Goal: Find specific page/section: Find specific page/section

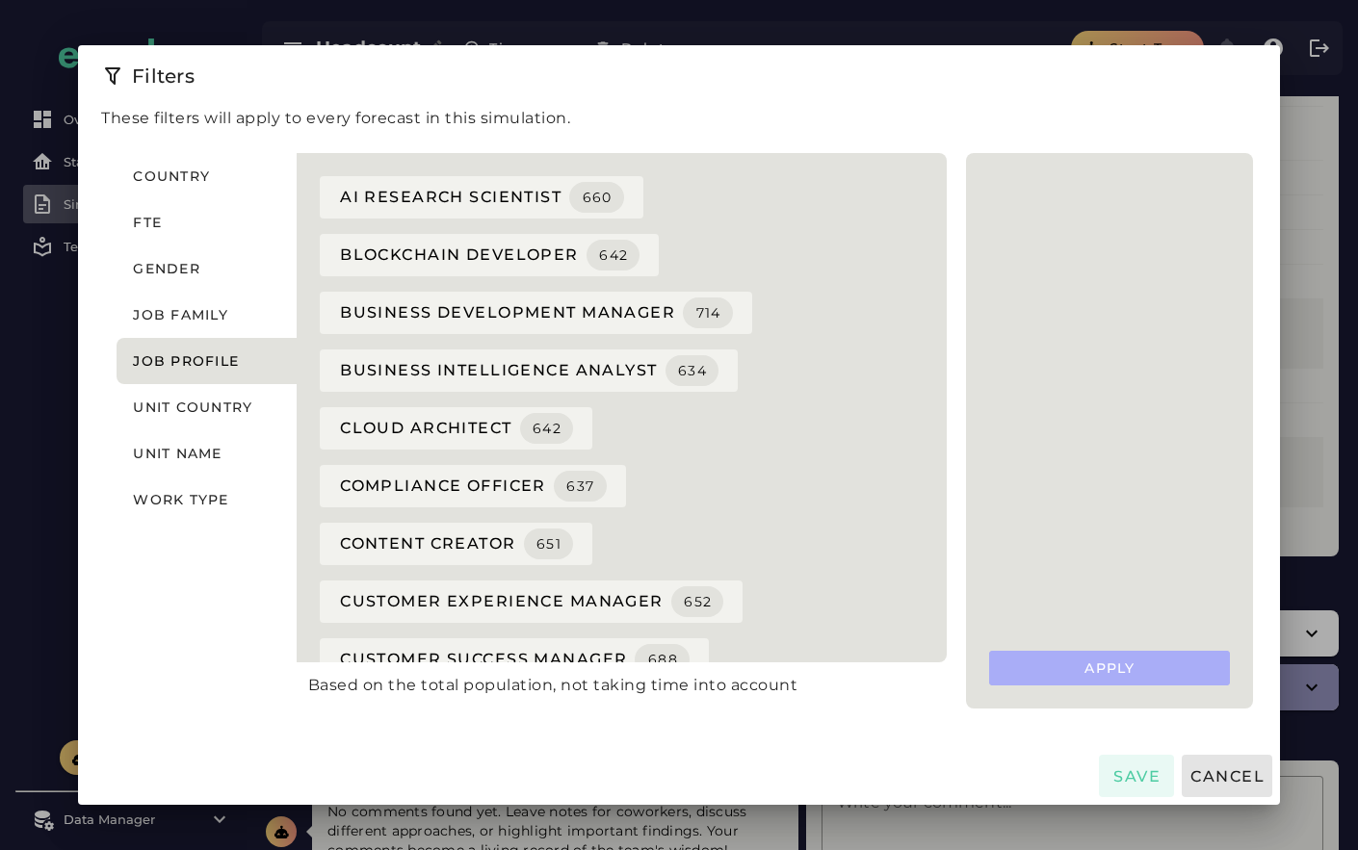
scroll to position [711, 0]
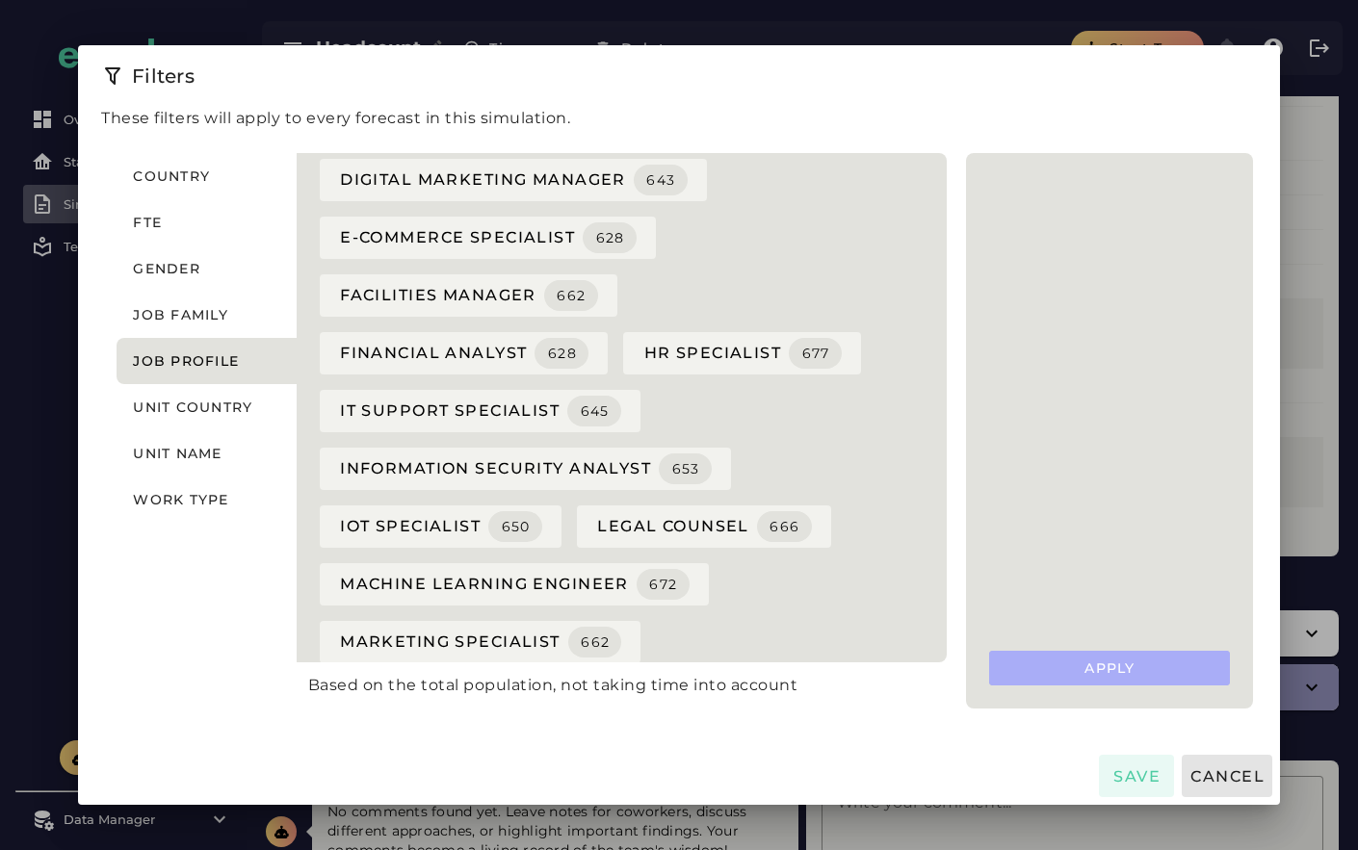
click at [30, 743] on div at bounding box center [679, 425] width 1358 height 850
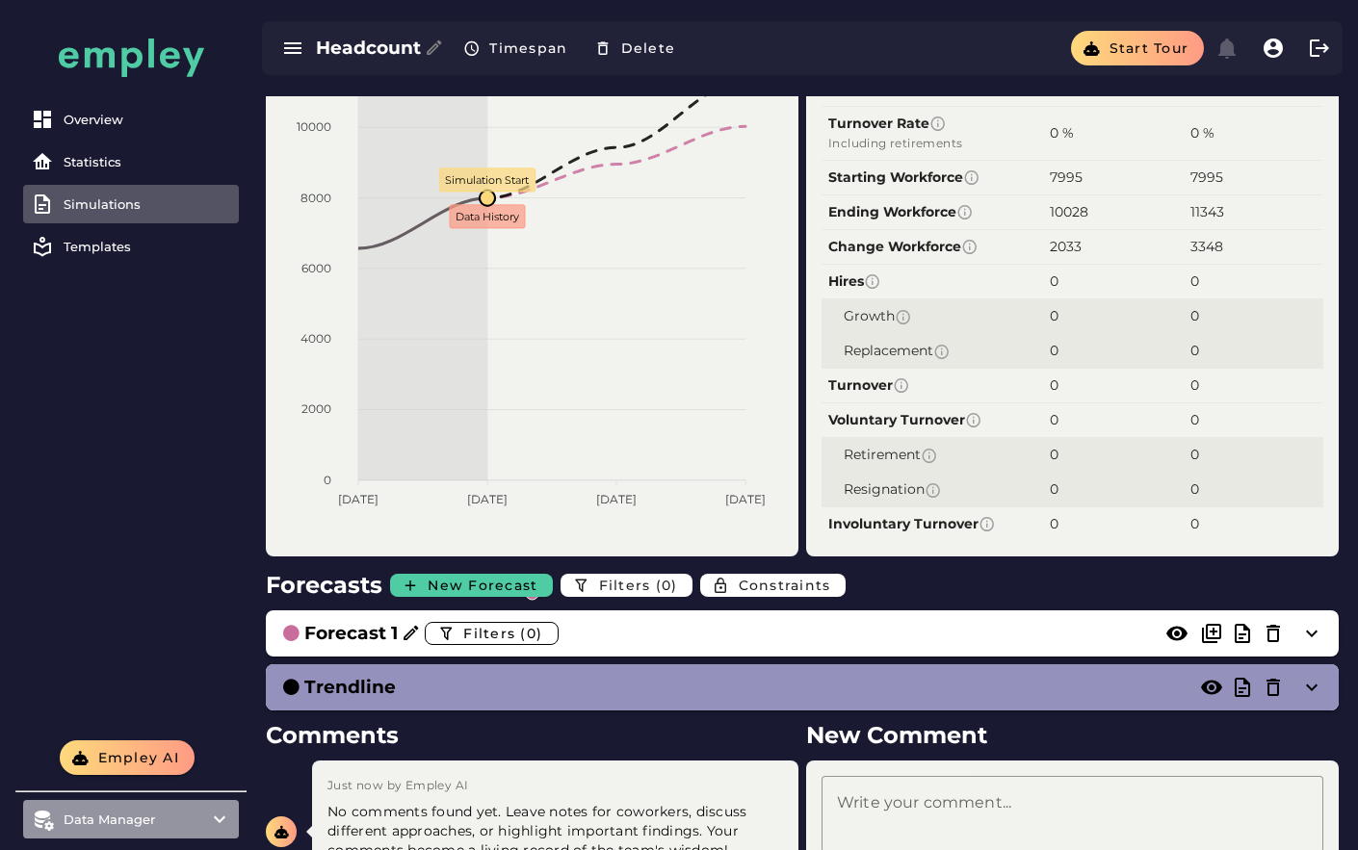
click at [144, 821] on div "Data Manager" at bounding box center [131, 819] width 135 height 15
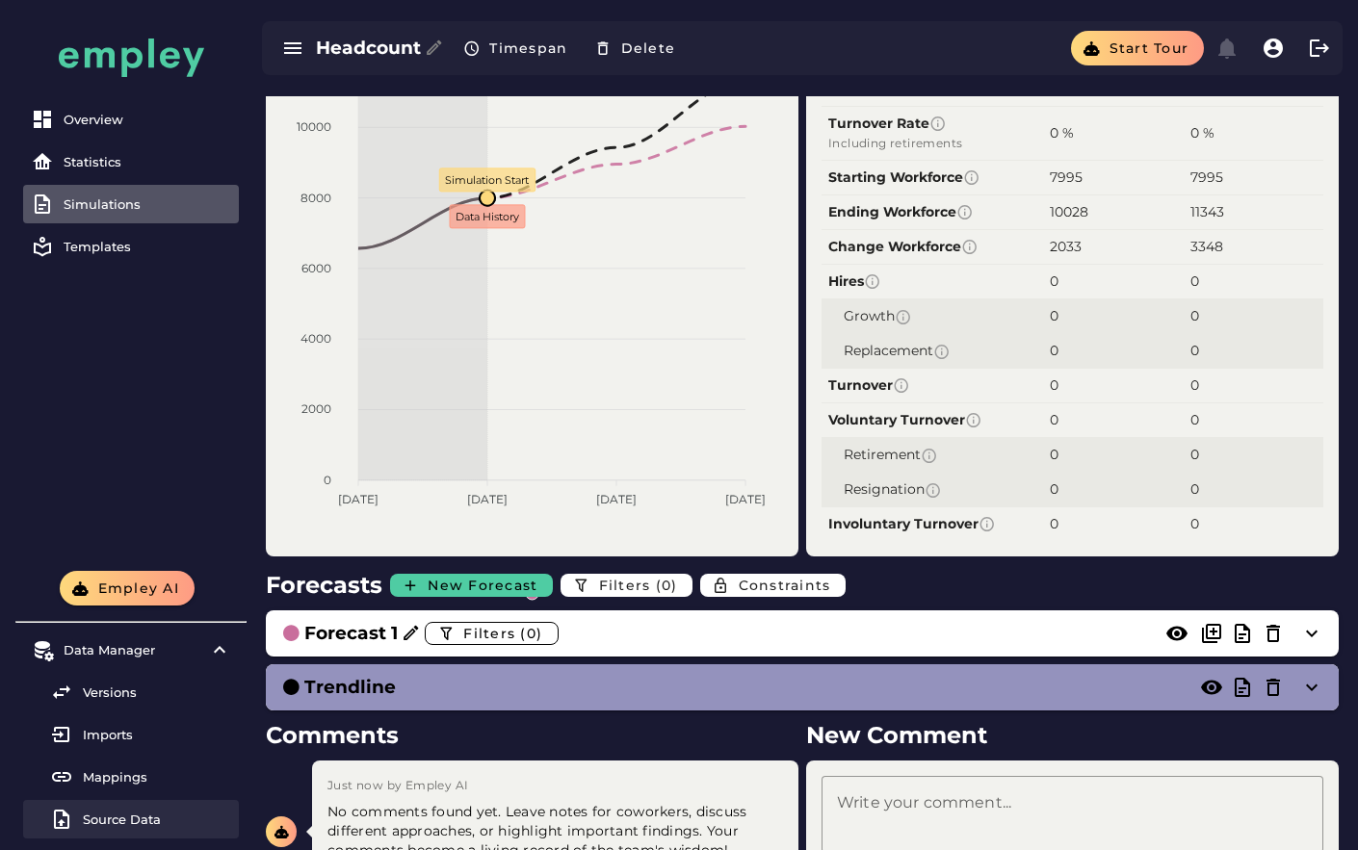
click at [149, 800] on link "Source Data" at bounding box center [131, 819] width 216 height 39
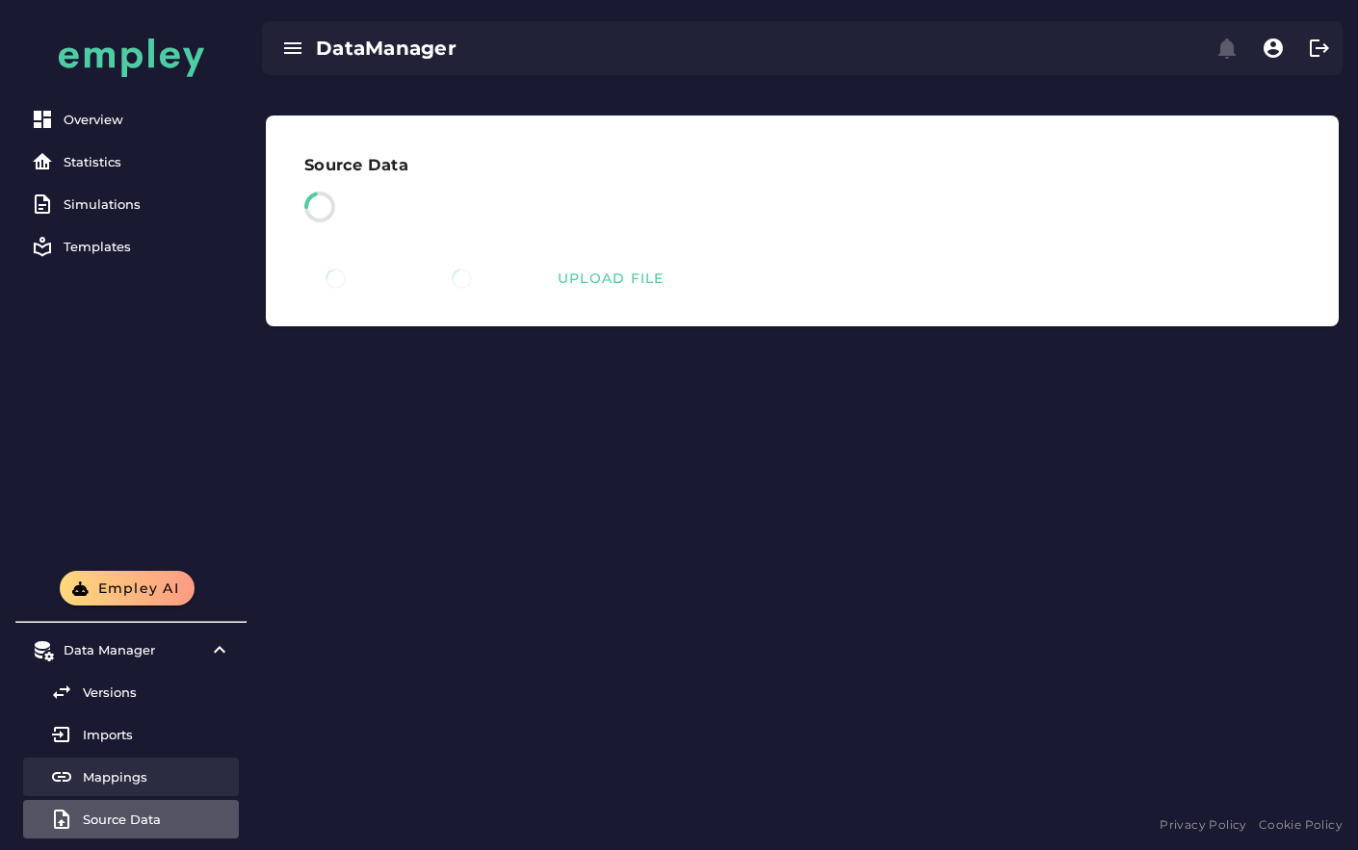
click at [137, 778] on div "Mappings" at bounding box center [157, 776] width 148 height 15
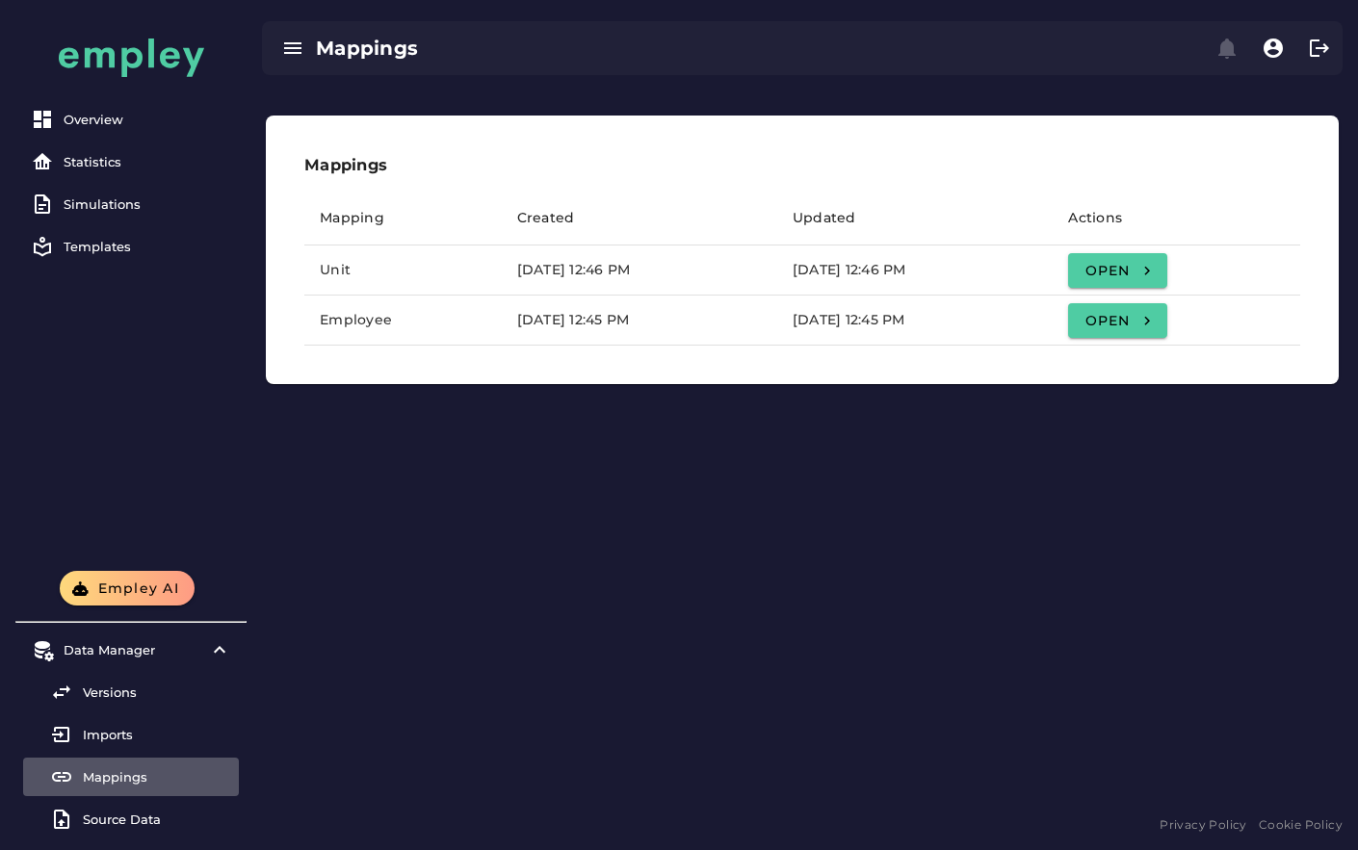
click at [1111, 324] on td "Open" at bounding box center [1175, 321] width 247 height 50
click at [1150, 319] on span "Open" at bounding box center [1116, 320] width 67 height 17
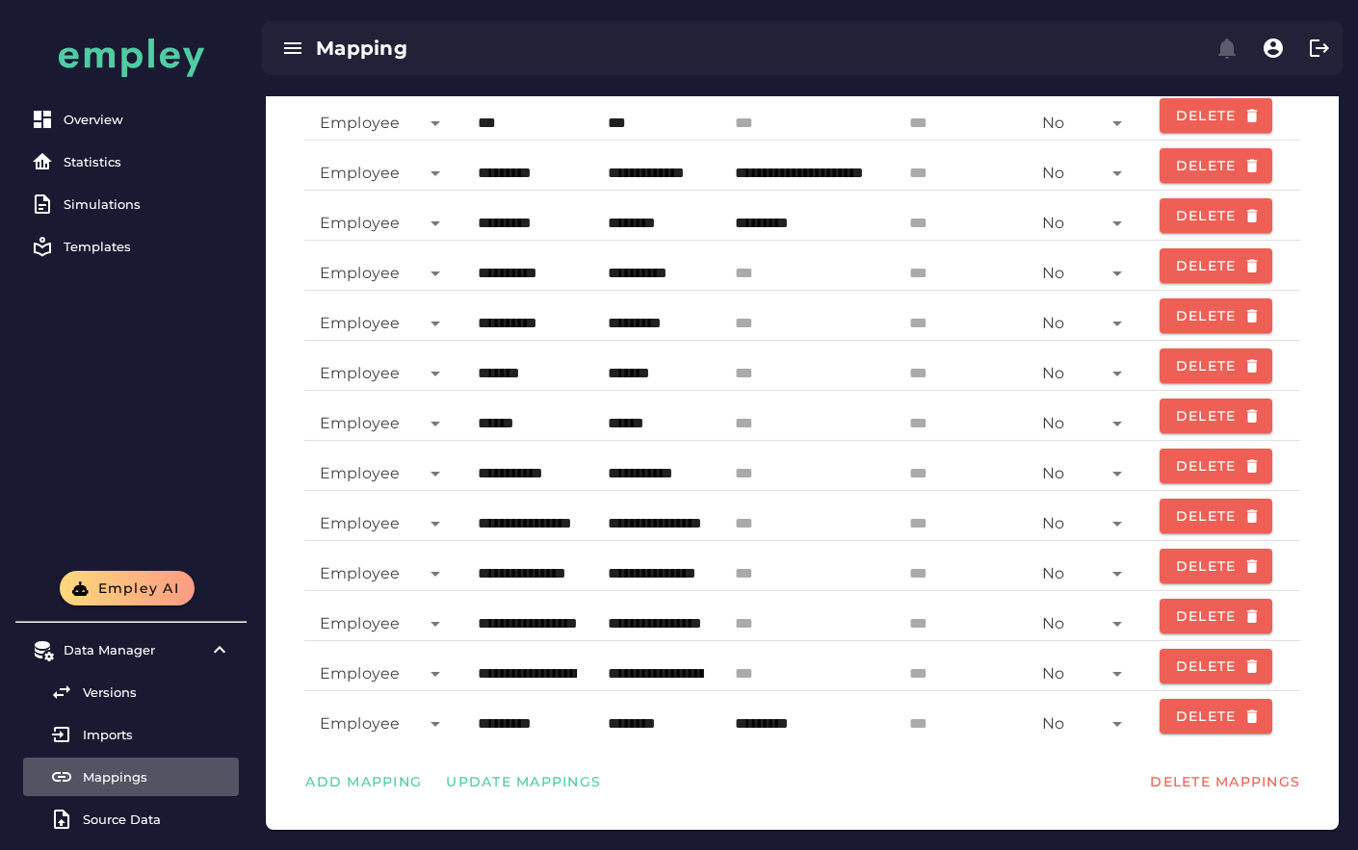
scroll to position [747, 0]
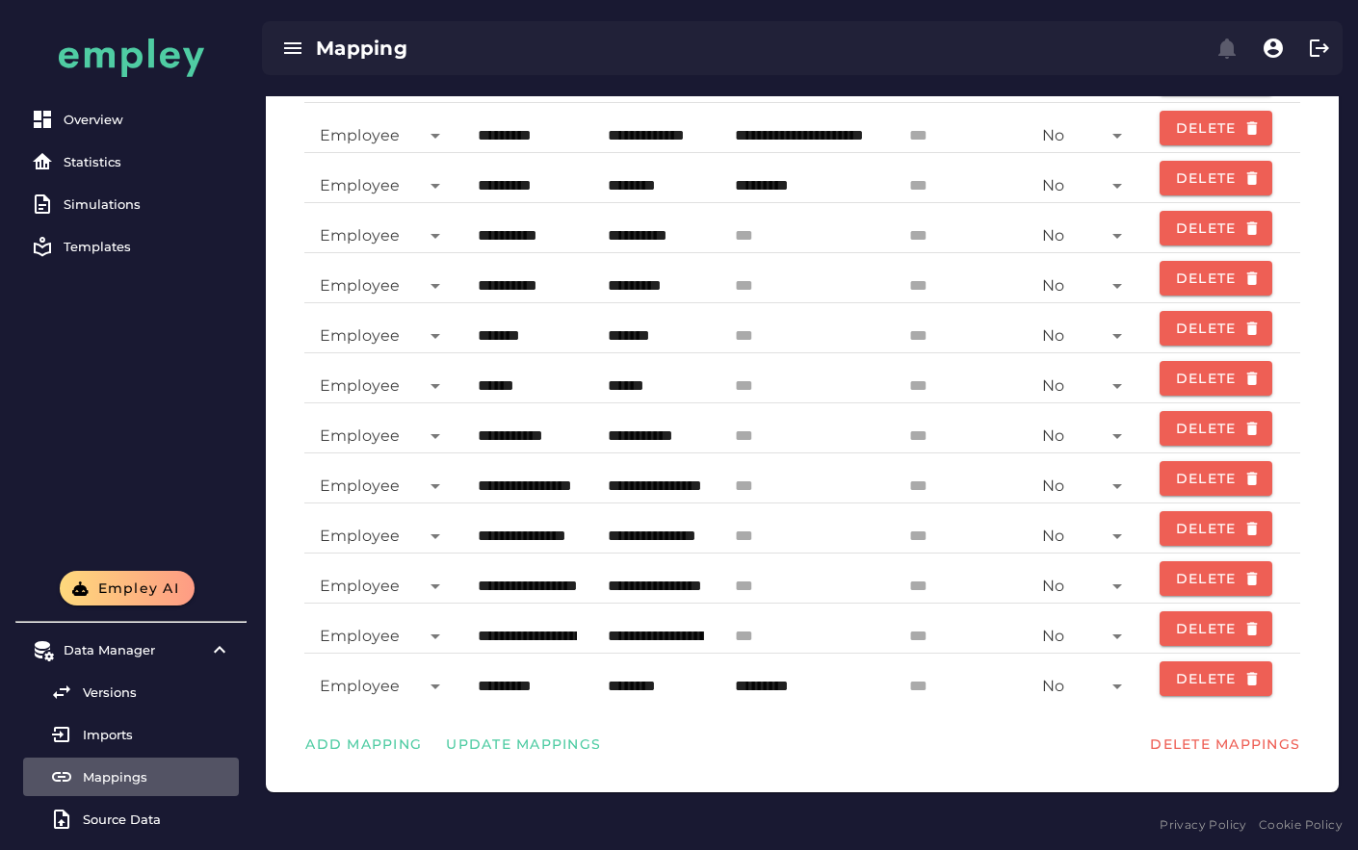
click at [520, 690] on input "*********" at bounding box center [527, 679] width 99 height 46
